Goal: Task Accomplishment & Management: Manage account settings

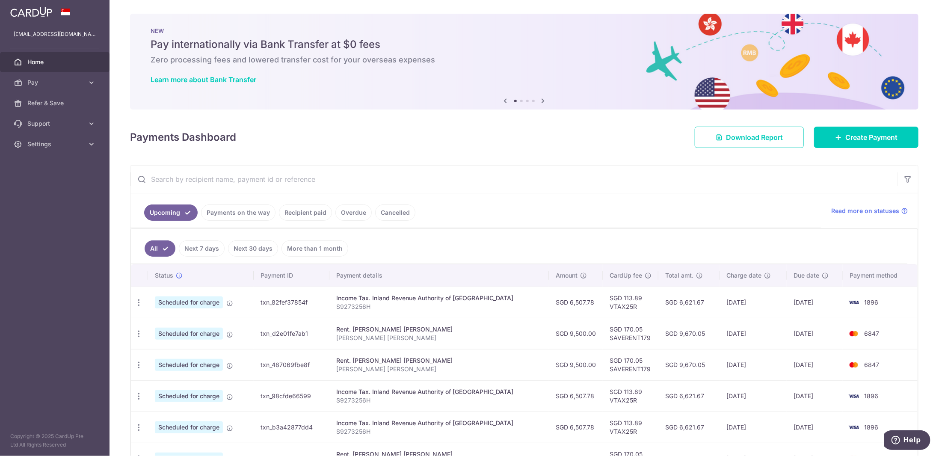
click at [607, 335] on td "SGD 170.05 SAVERENT179" at bounding box center [631, 333] width 56 height 31
drag, startPoint x: 607, startPoint y: 335, endPoint x: 628, endPoint y: 335, distance: 20.1
click at [628, 335] on td "SGD 170.05 SAVERENT179" at bounding box center [631, 333] width 56 height 31
click at [80, 148] on span "Settings" at bounding box center [55, 144] width 56 height 9
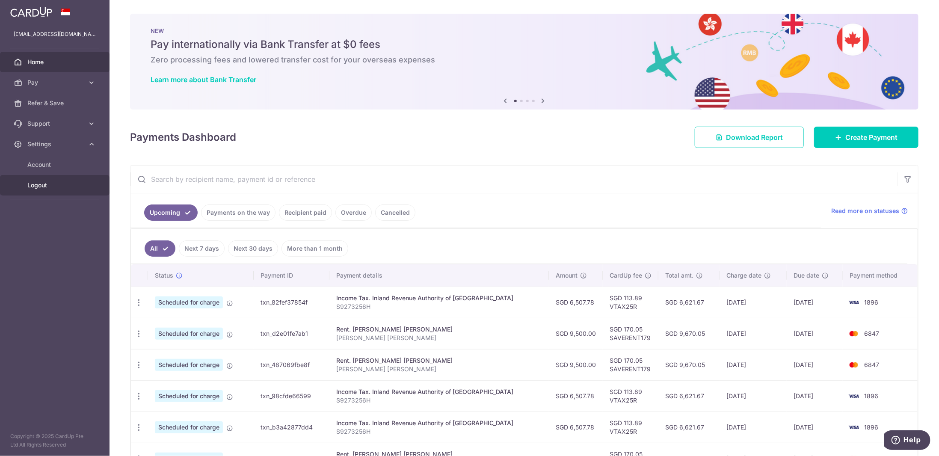
click at [58, 184] on span "Logout" at bounding box center [55, 185] width 56 height 9
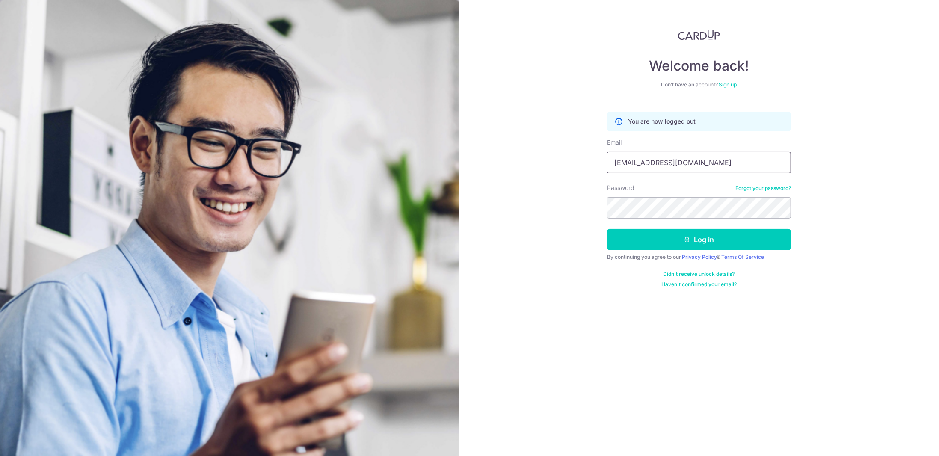
click at [671, 159] on input "[EMAIL_ADDRESS][DOMAIN_NAME]" at bounding box center [699, 162] width 184 height 21
type input "[EMAIL_ADDRESS][DOMAIN_NAME]"
click at [704, 237] on button "Log in" at bounding box center [699, 239] width 184 height 21
